Goal: Task Accomplishment & Management: Use online tool/utility

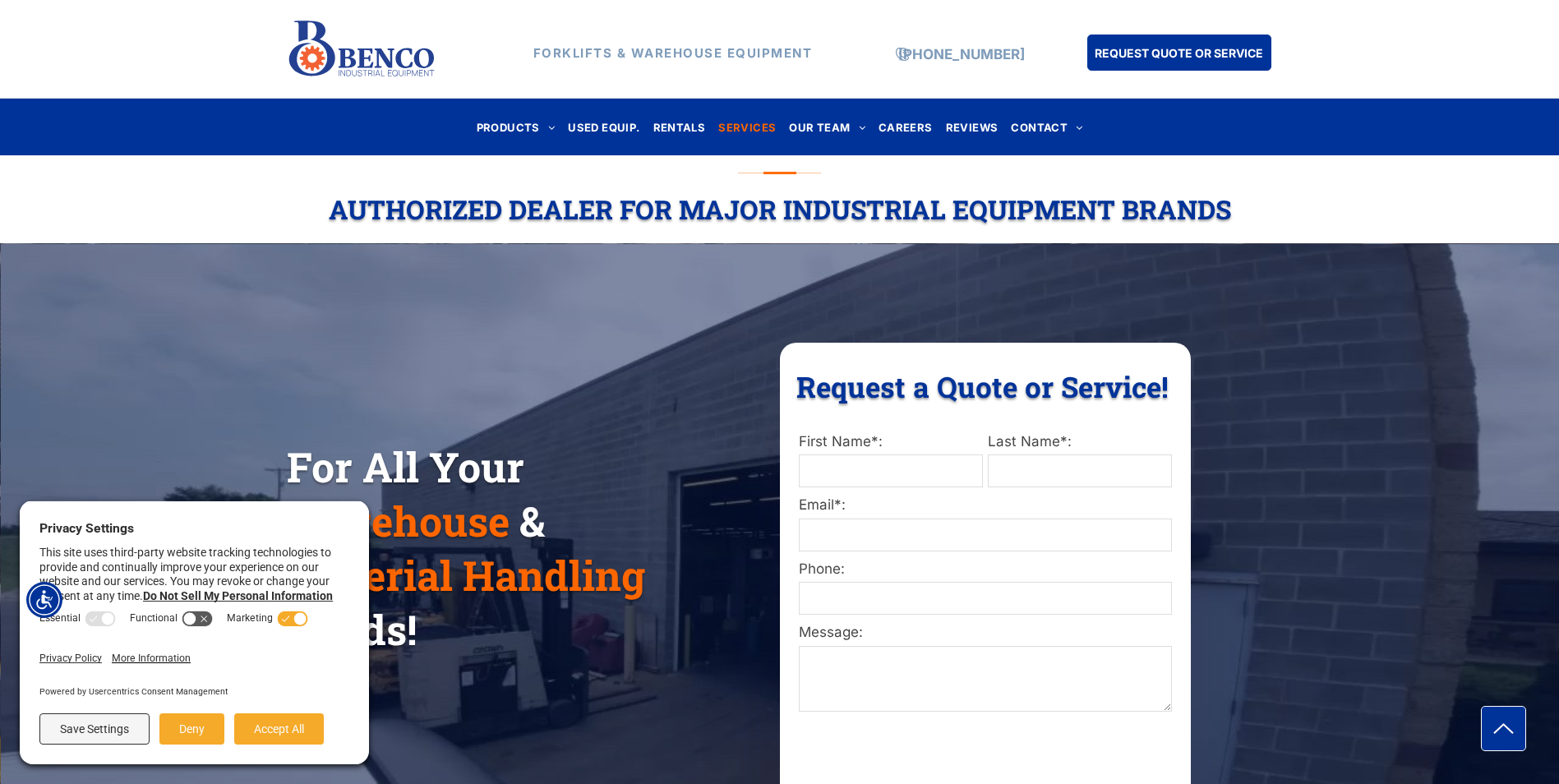
click at [741, 128] on span "SERVICES" at bounding box center [747, 126] width 57 height 22
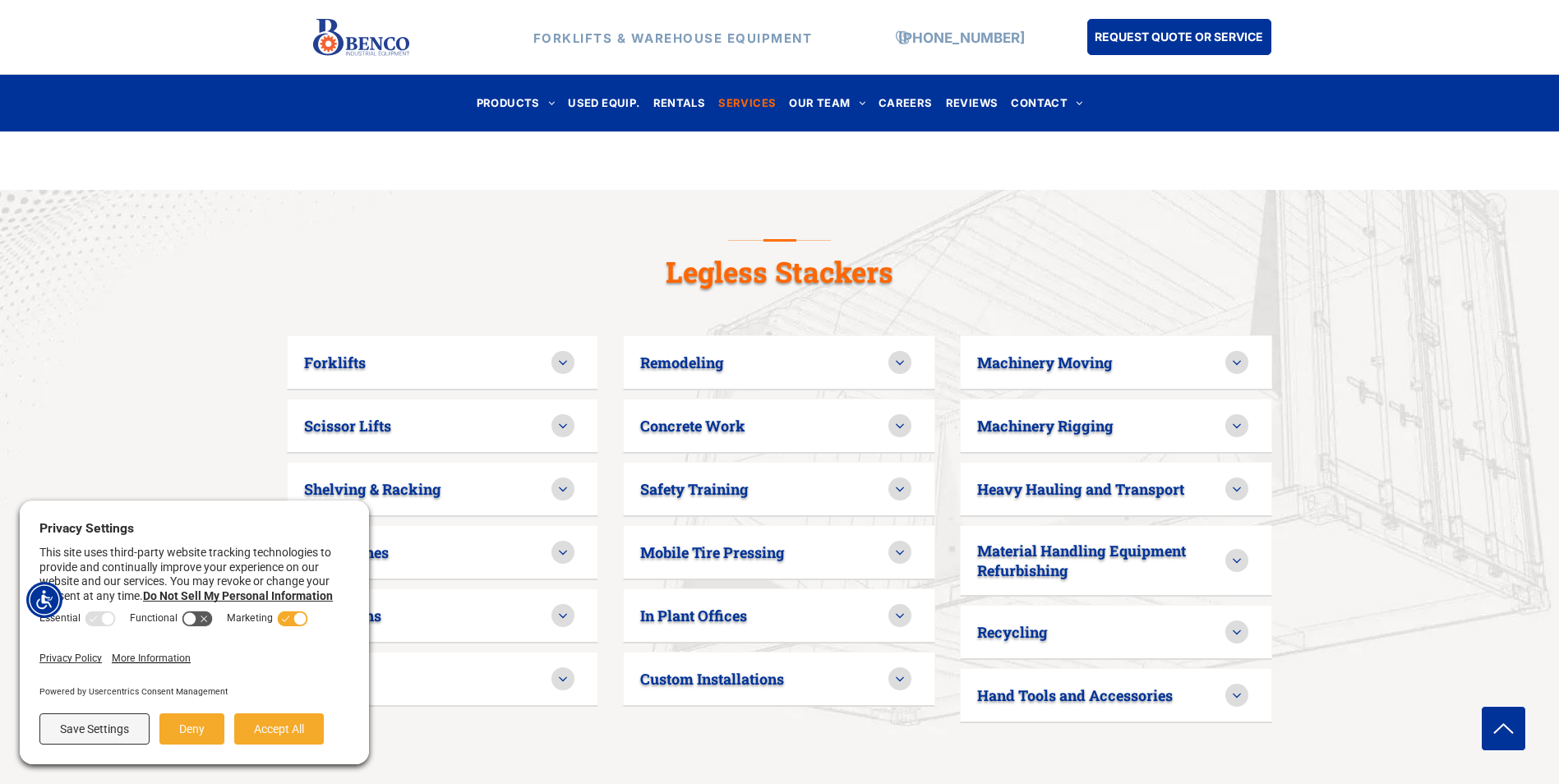
scroll to position [1068, 0]
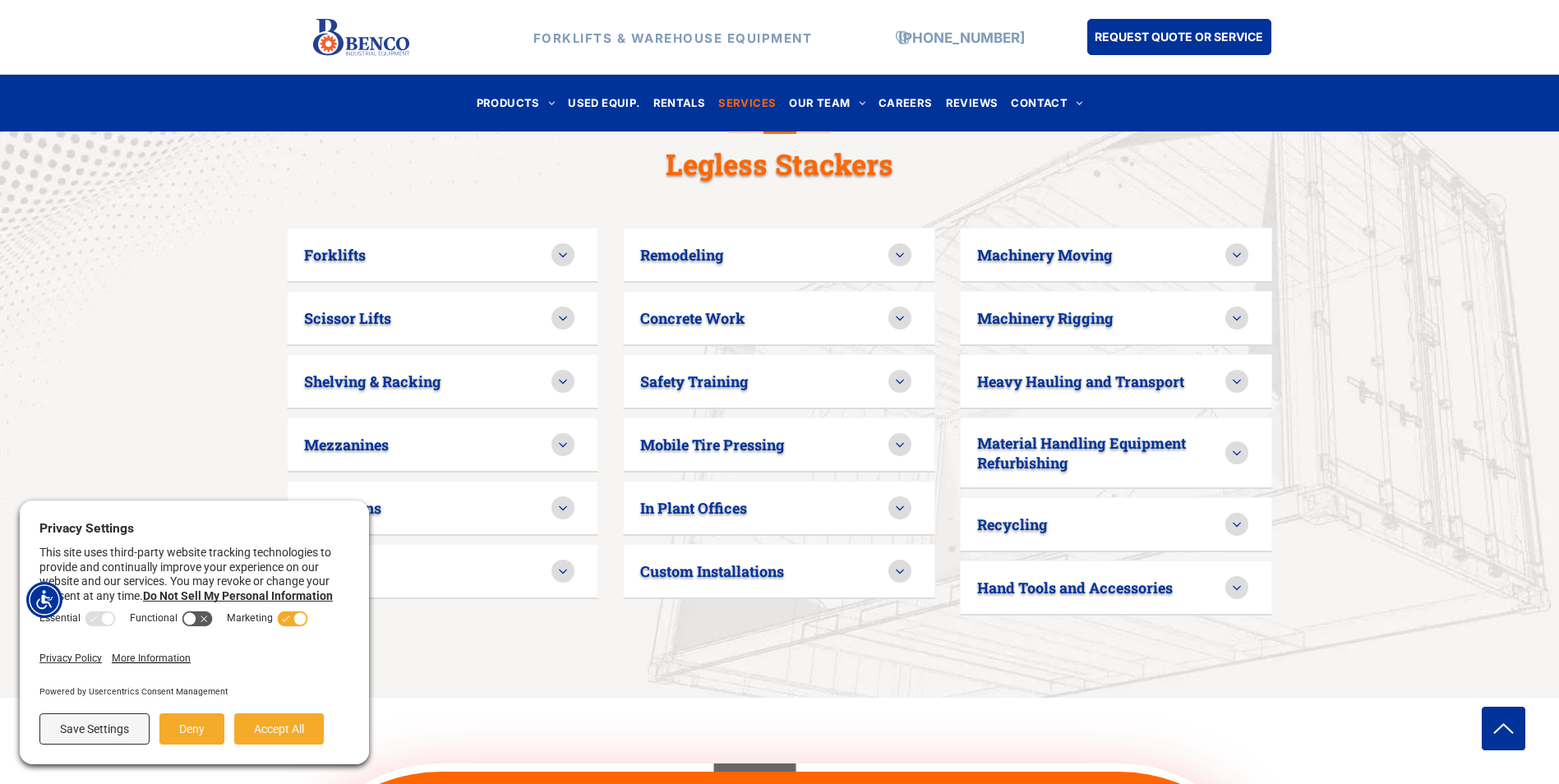
click at [569, 248] on icon at bounding box center [562, 254] width 15 height 15
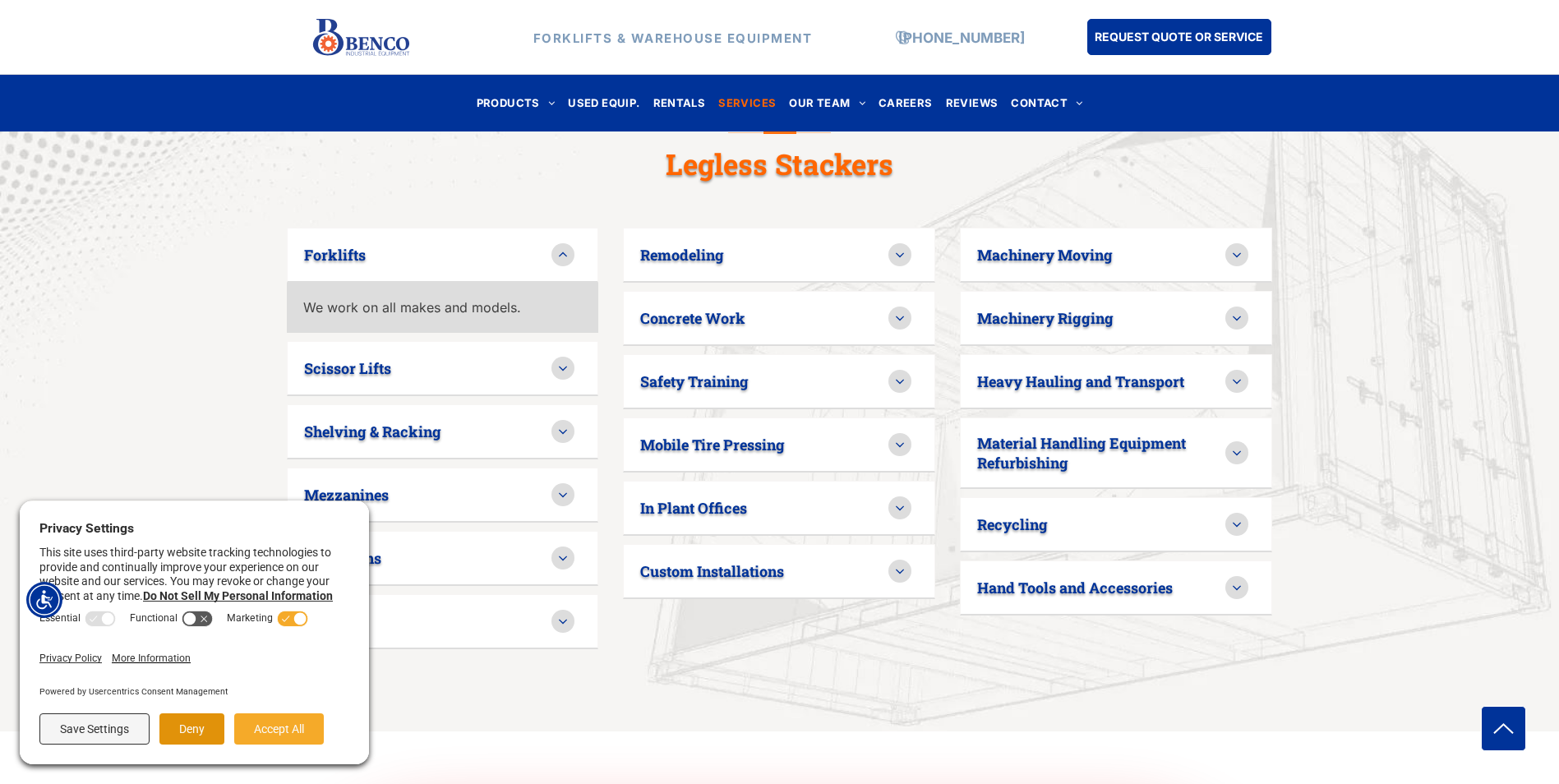
click at [204, 733] on button "Deny" at bounding box center [192, 729] width 65 height 32
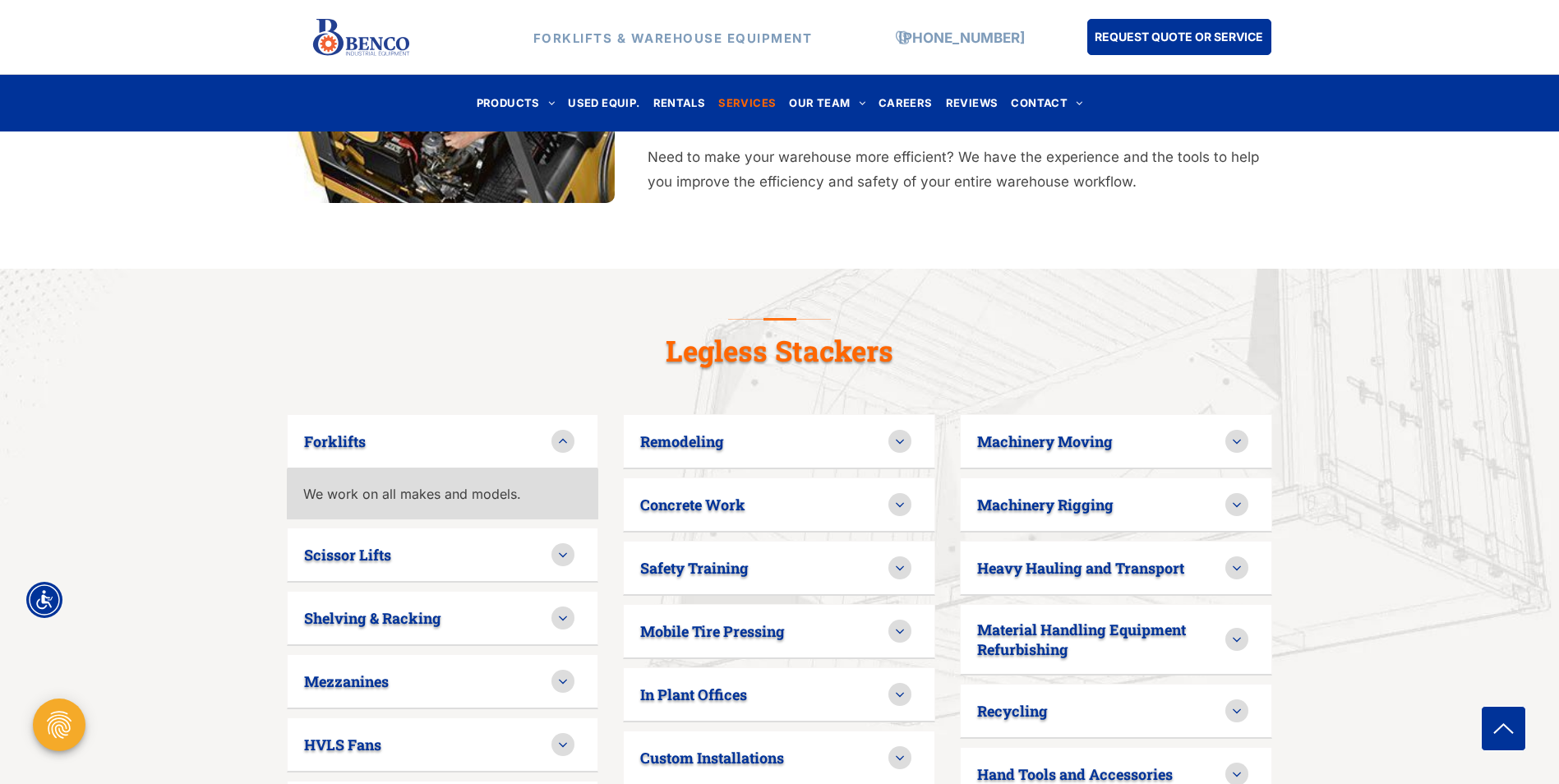
scroll to position [605, 0]
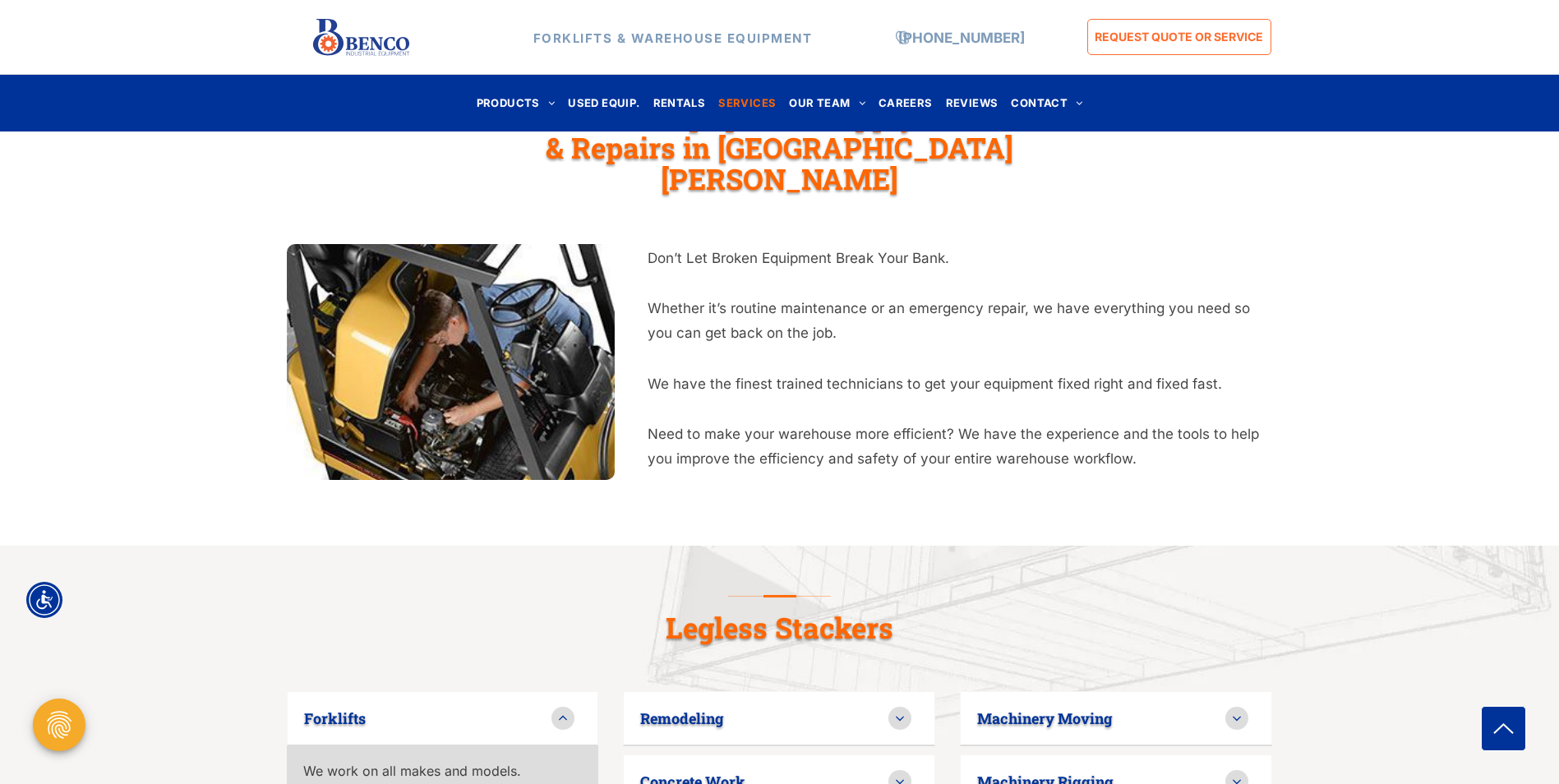
click at [1145, 40] on span "REQUEST QUOTE OR SERVICE" at bounding box center [1179, 36] width 169 height 31
